Goal: Complete application form

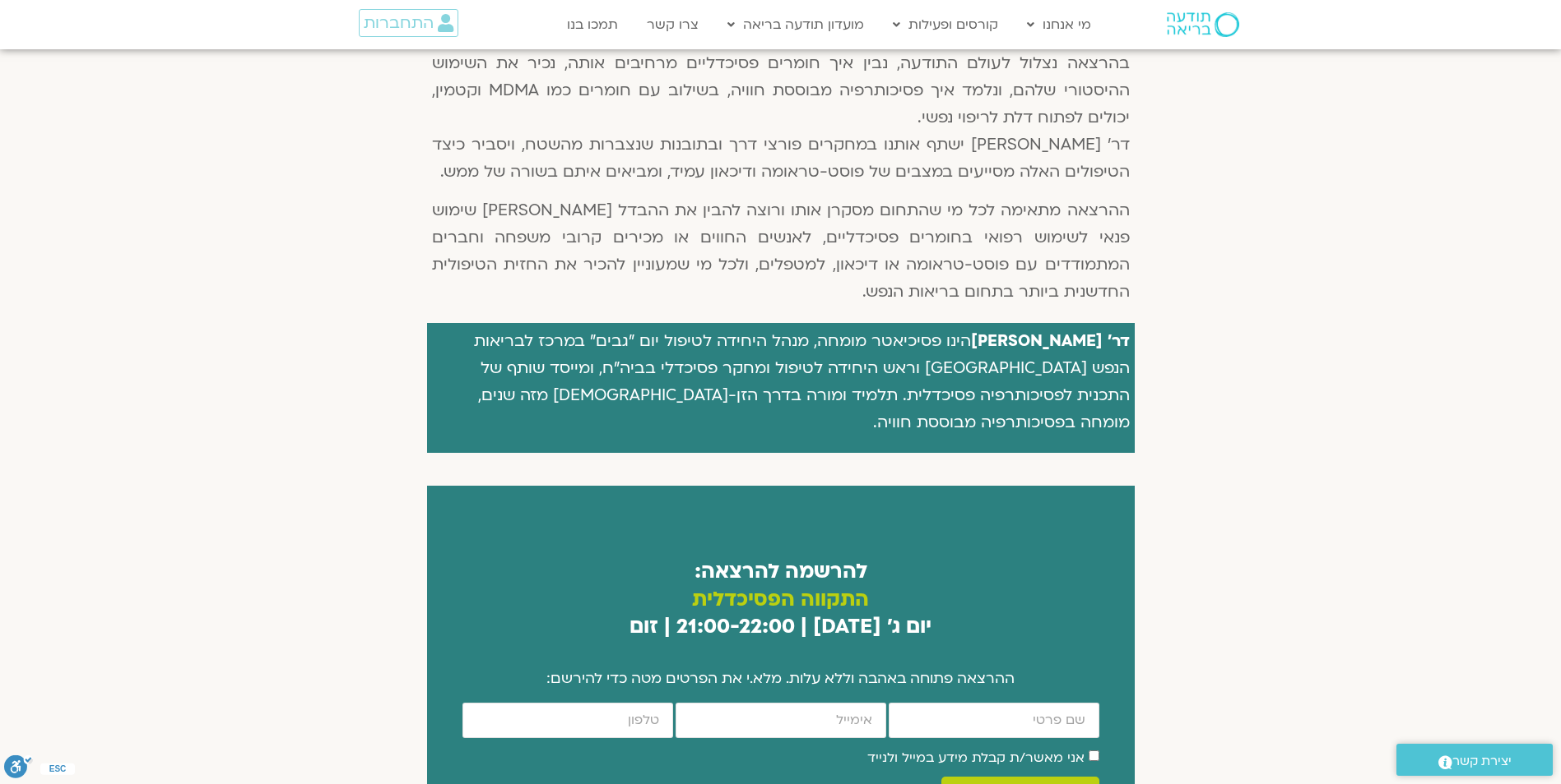
scroll to position [740, 0]
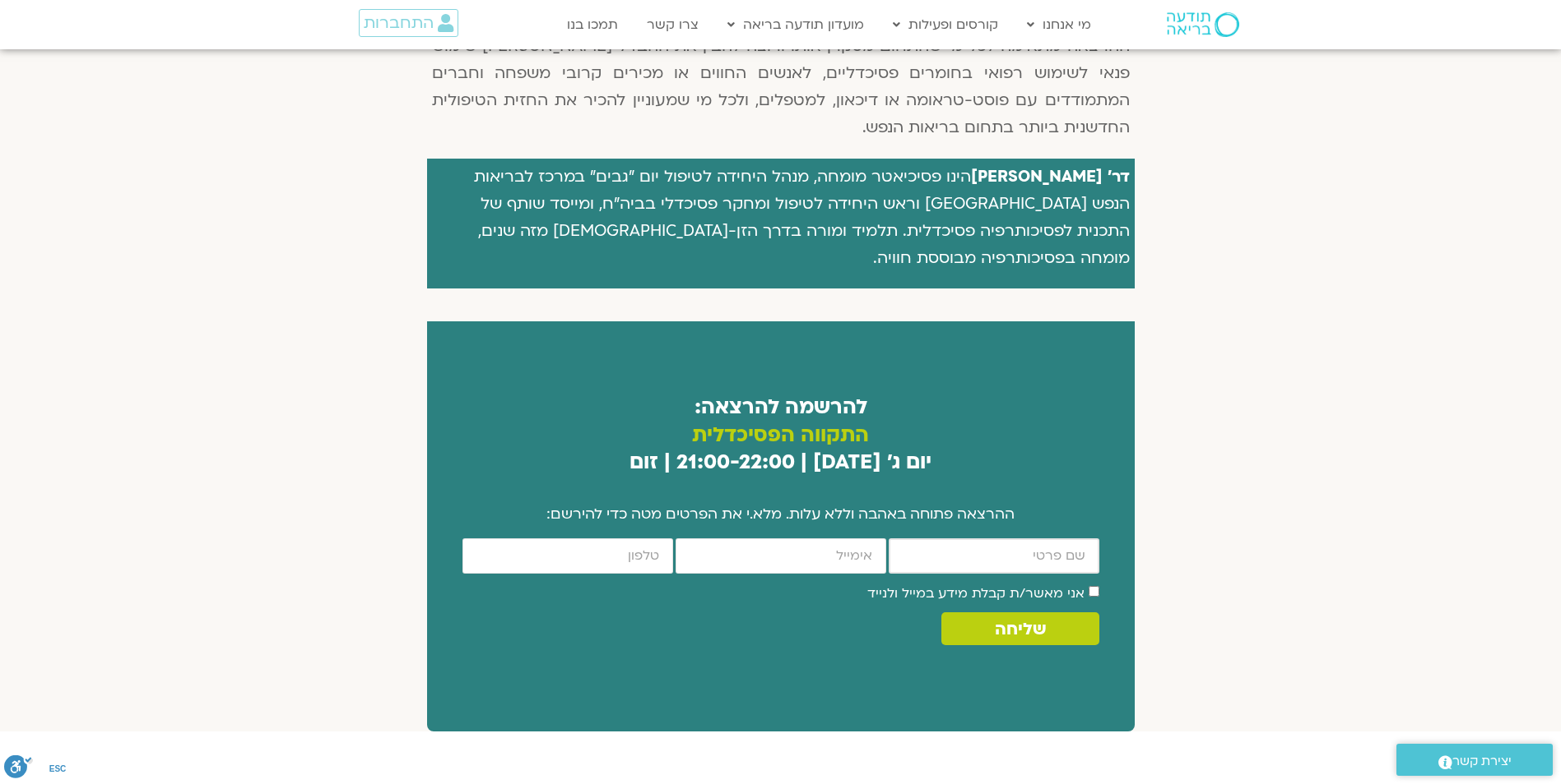
click at [977, 538] on input "firstname" at bounding box center [994, 556] width 211 height 36
type input "שולה ברין"
click at [870, 538] on input "email" at bounding box center [780, 556] width 211 height 36
type input "shulabrin47@gmail.com"
click at [601, 538] on input "cellphone" at bounding box center [567, 556] width 211 height 36
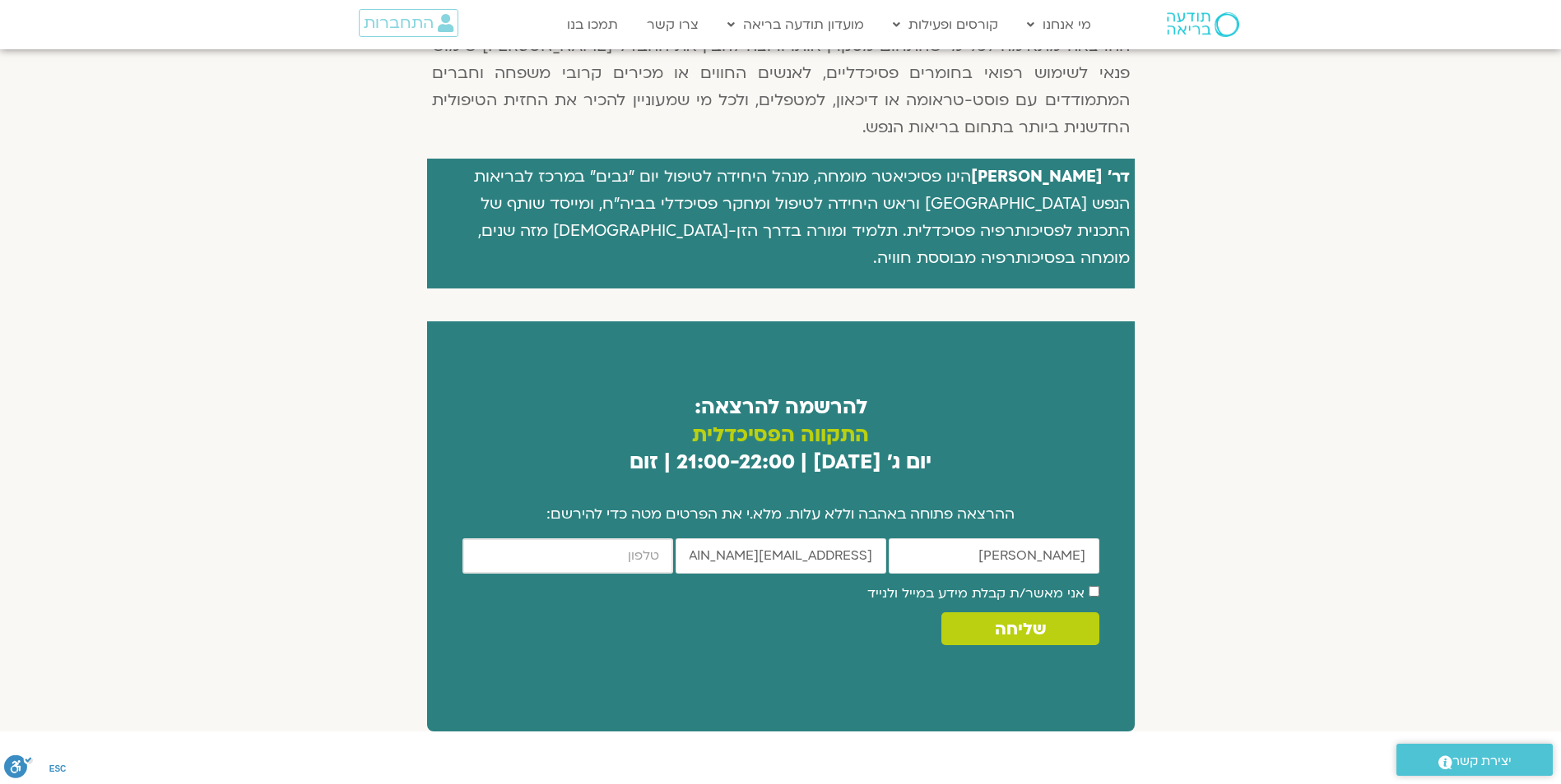
click at [601, 538] on input "cellphone" at bounding box center [567, 556] width 211 height 36
type input "0522701374"
click at [1011, 620] on span "שליחה" at bounding box center [1019, 629] width 51 height 19
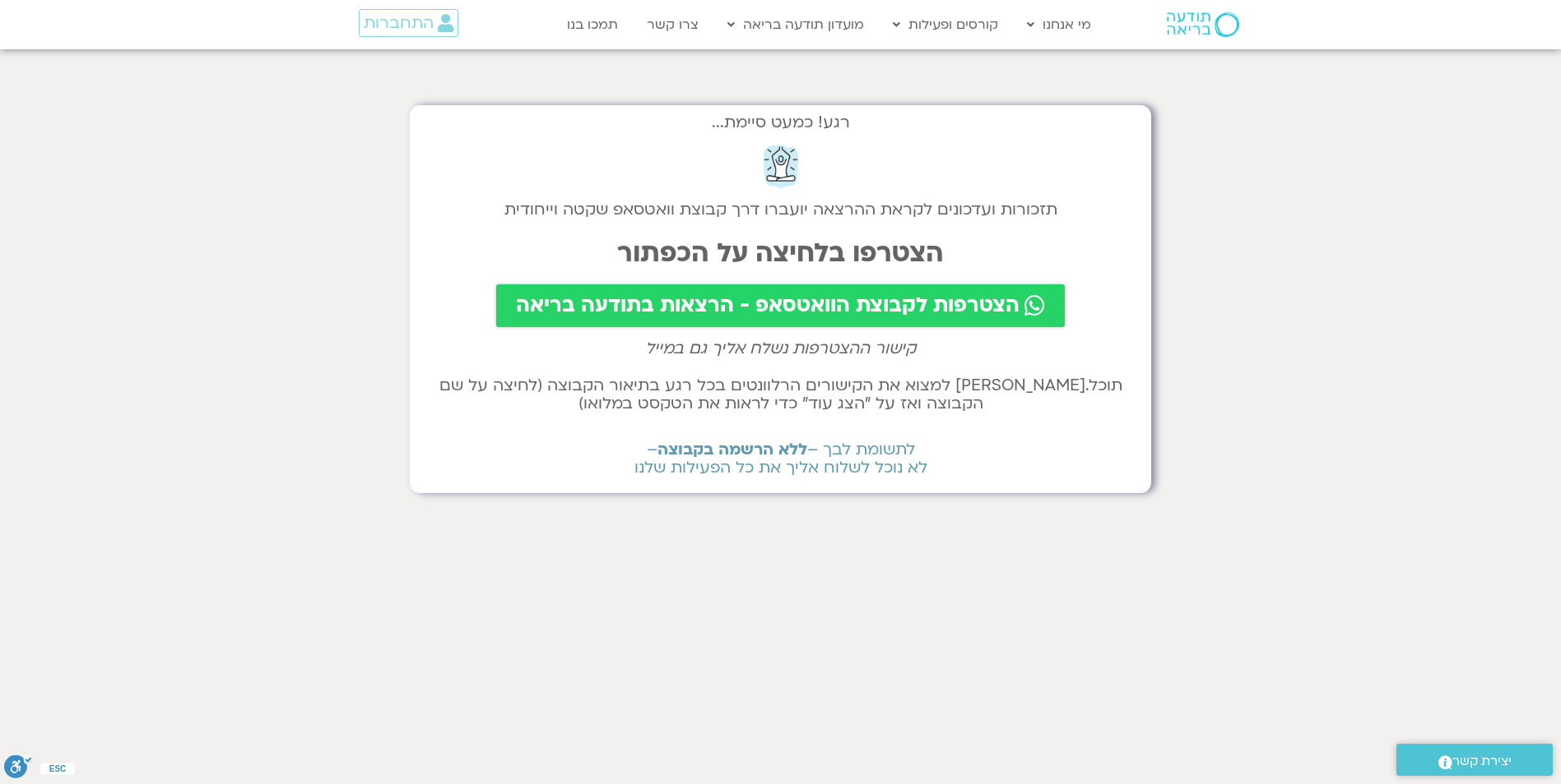
click at [826, 303] on span "הצטרפות לקבוצת הוואטסאפ - הרצאות בתודעה בריאה" at bounding box center [768, 305] width 504 height 23
